Goal: Task Accomplishment & Management: Use online tool/utility

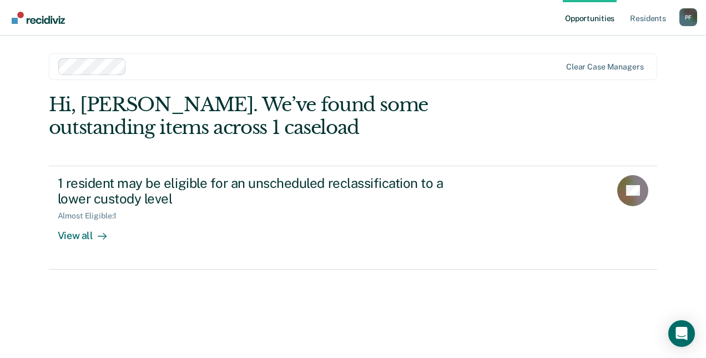
drag, startPoint x: 706, startPoint y: 81, endPoint x: 708, endPoint y: 97, distance: 15.7
click at [706, 97] on html "Looks like you’re using Internet Explorer 11. For faster loading and a better e…" at bounding box center [353, 179] width 706 height 358
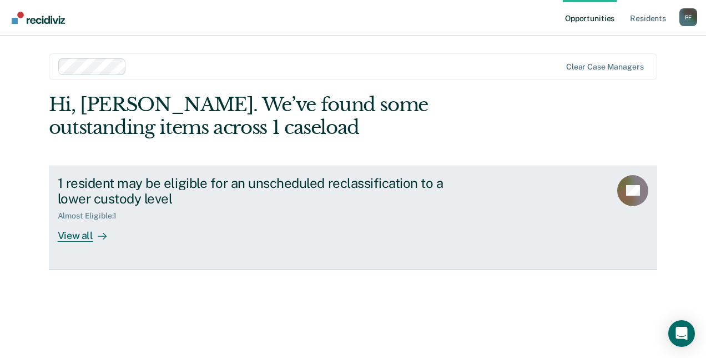
click at [83, 238] on div "View all" at bounding box center [89, 231] width 62 height 22
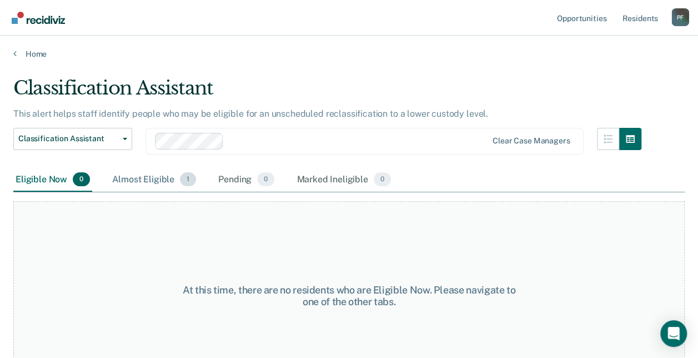
click at [164, 175] on div "Almost Eligible 1" at bounding box center [154, 180] width 88 height 24
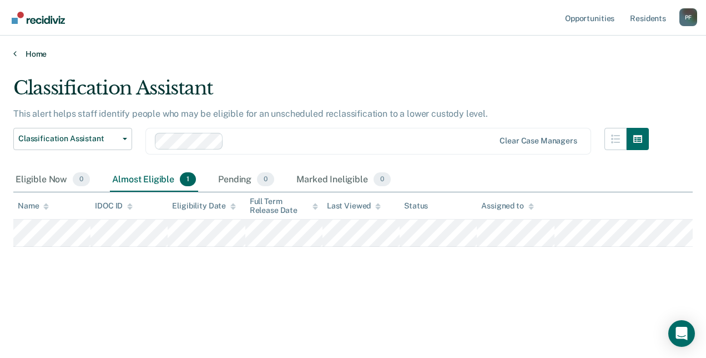
click at [18, 54] on link "Home" at bounding box center [353, 54] width 680 height 10
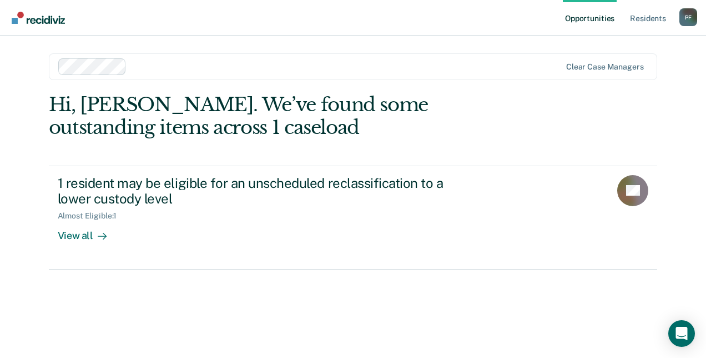
click at [18, 54] on div "Opportunities Resident s [PERSON_NAME] Profile How it works Log Out Clear case …" at bounding box center [353, 179] width 706 height 358
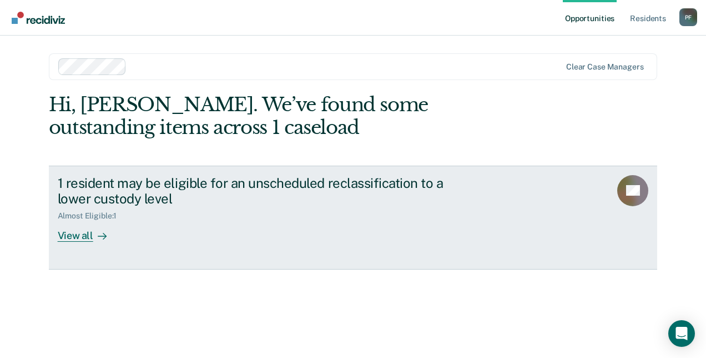
drag, startPoint x: 18, startPoint y: 54, endPoint x: 215, endPoint y: 260, distance: 285.8
click at [215, 260] on link "1 resident may be eligible for an unscheduled reclassification to a lower custo…" at bounding box center [353, 217] width 609 height 104
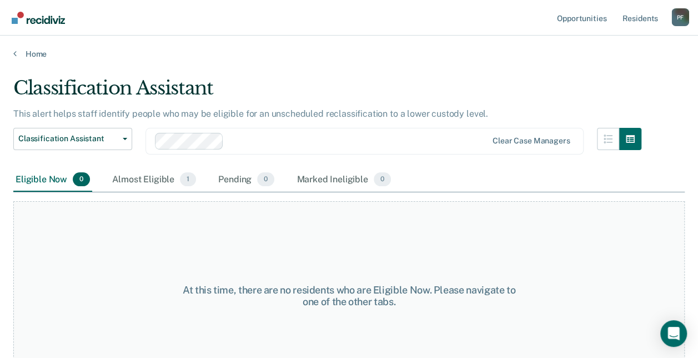
click at [161, 228] on div "At this time, there are no residents who are Eligible Now. Please navigate to o…" at bounding box center [348, 295] width 671 height 189
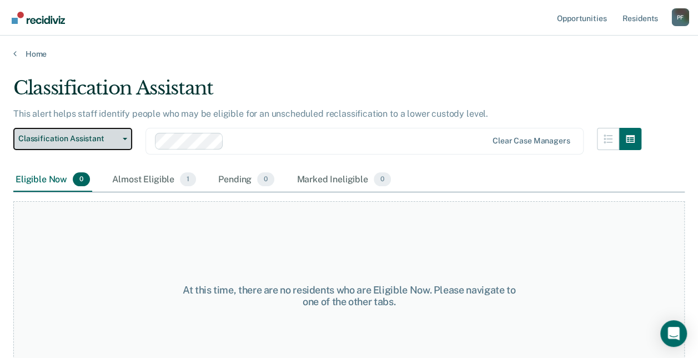
click at [124, 137] on button "Classification Assistant" at bounding box center [72, 139] width 119 height 22
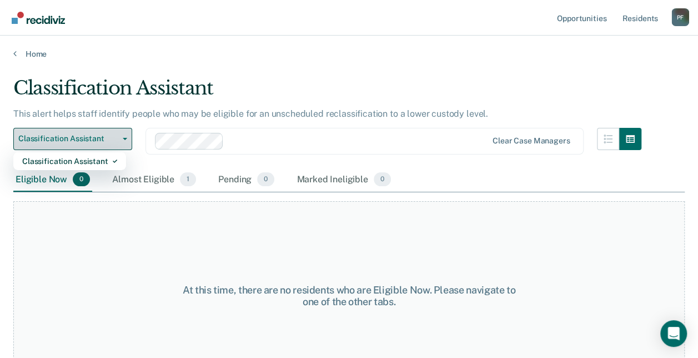
click at [124, 137] on button "Classification Assistant" at bounding box center [72, 139] width 119 height 22
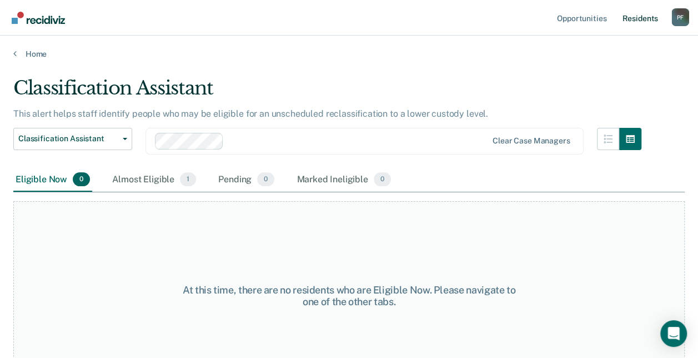
click at [644, 19] on link "Resident s" at bounding box center [640, 18] width 41 height 36
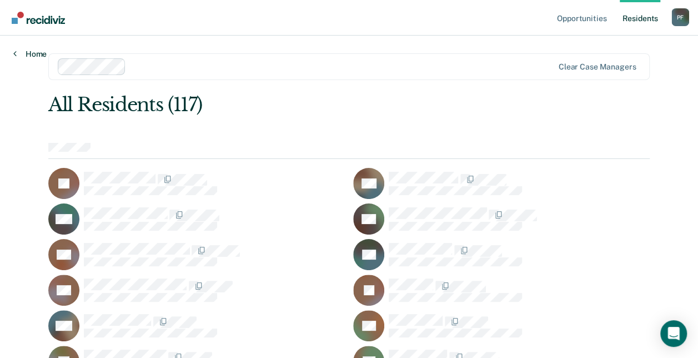
click at [15, 54] on icon at bounding box center [14, 53] width 3 height 9
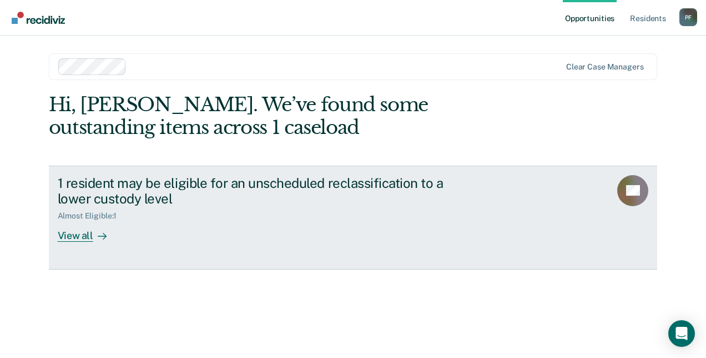
click at [89, 238] on div "View all" at bounding box center [89, 231] width 62 height 22
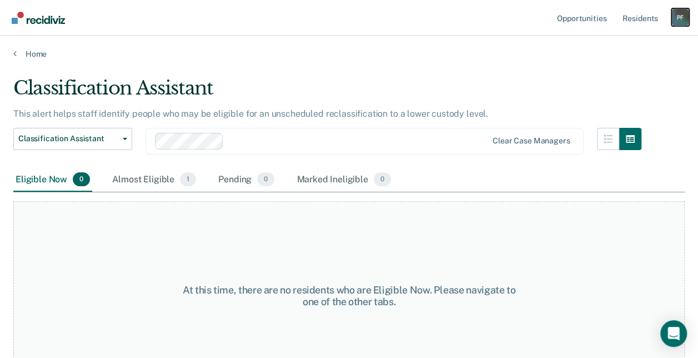
click at [680, 20] on div "P F" at bounding box center [680, 17] width 18 height 18
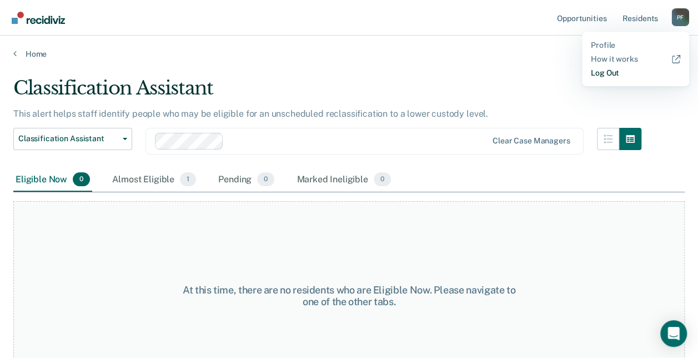
click at [620, 75] on link "Log Out" at bounding box center [635, 72] width 89 height 9
